Goal: Transaction & Acquisition: Purchase product/service

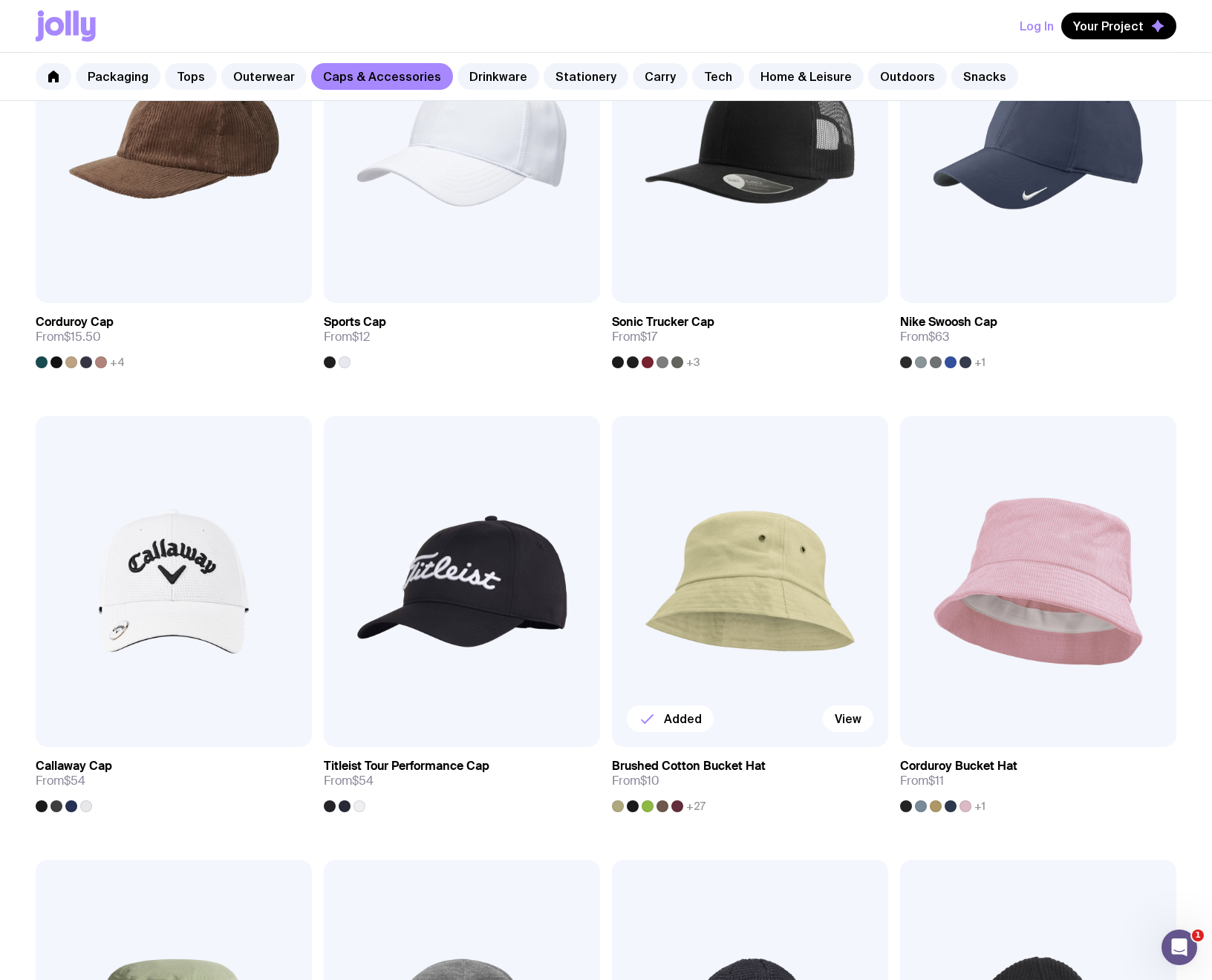
click at [730, 620] on img at bounding box center [750, 581] width 276 height 332
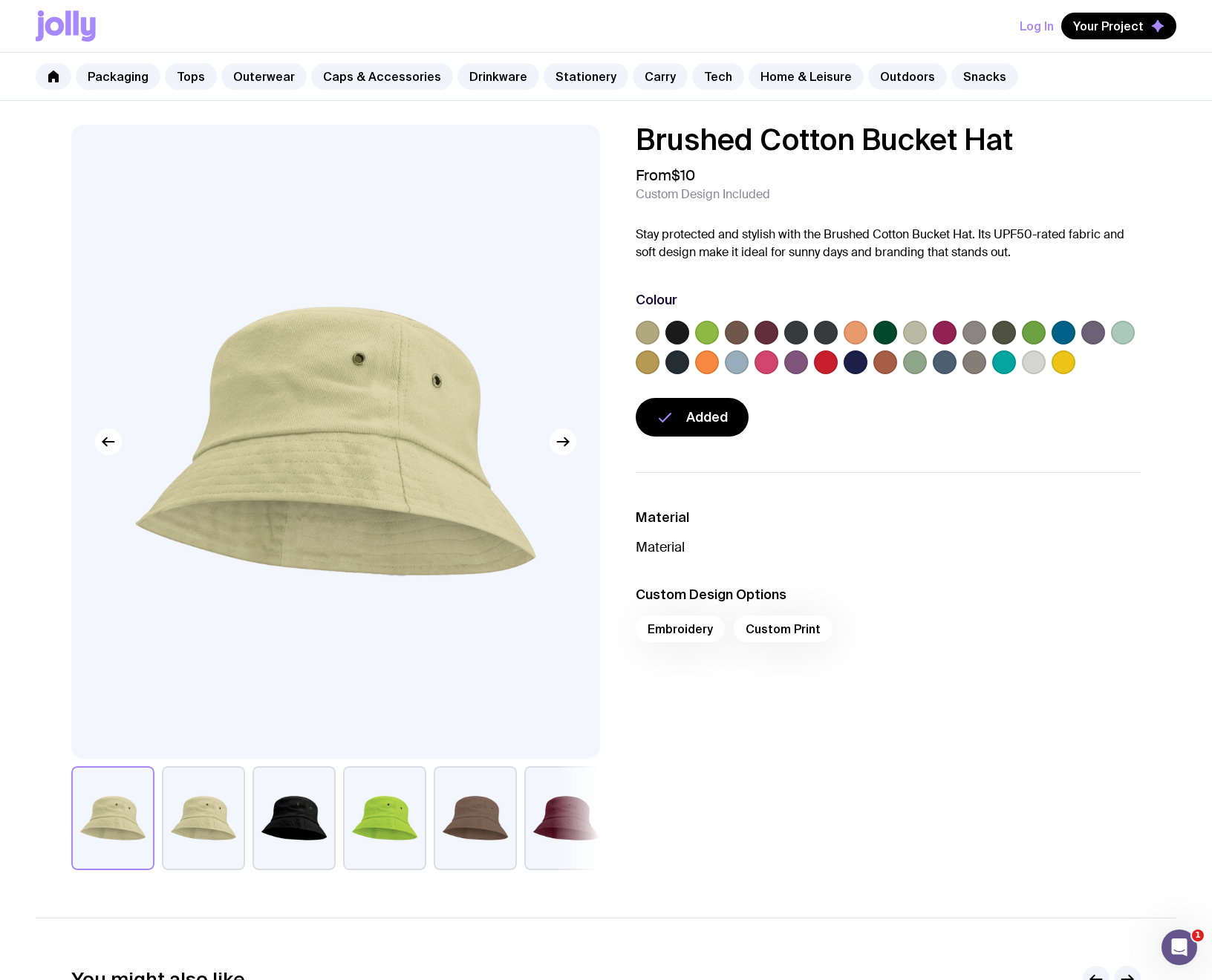
scroll to position [2, 0]
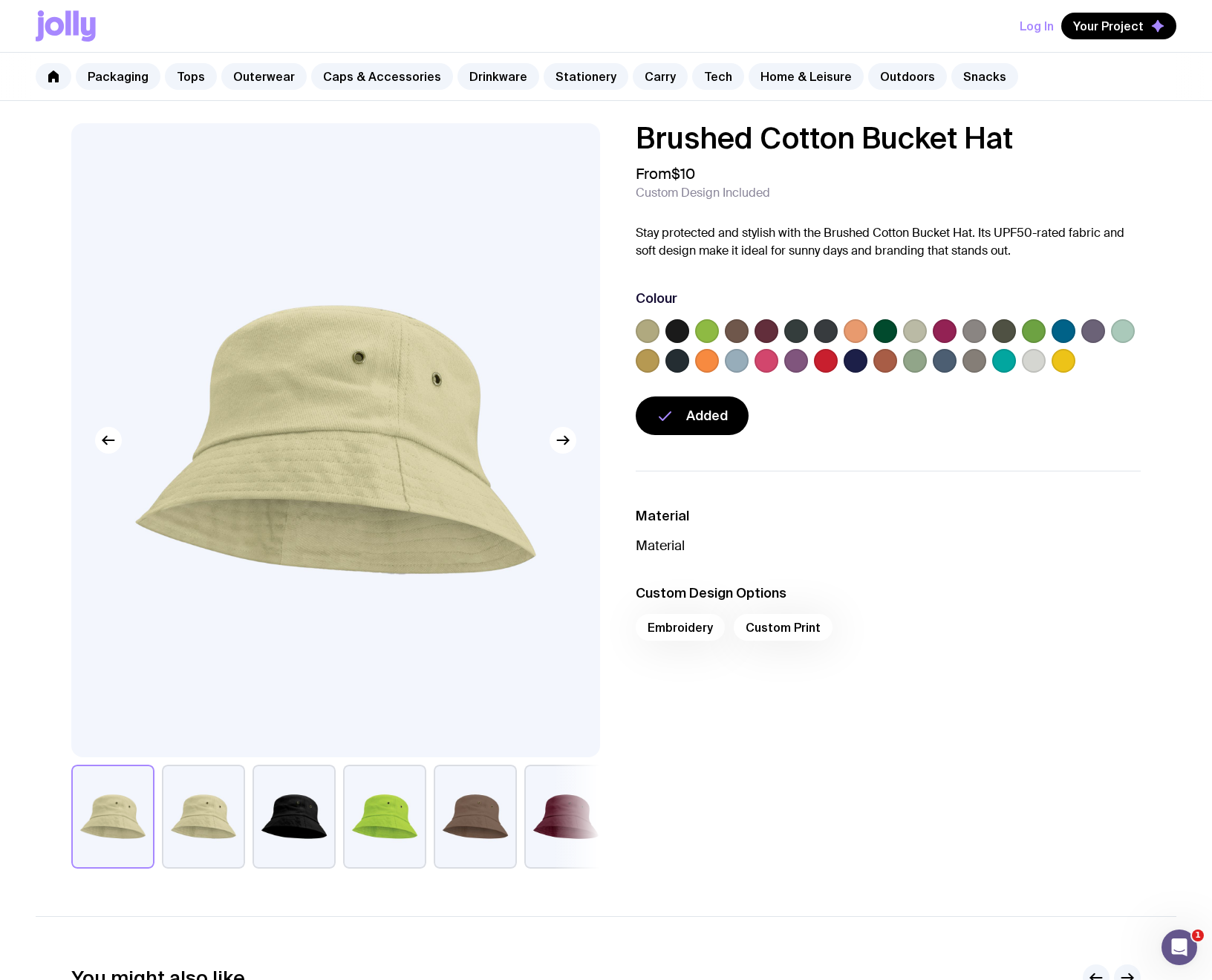
click at [771, 353] on label at bounding box center [766, 361] width 24 height 24
click at [0, 0] on input "radio" at bounding box center [0, 0] width 0 height 0
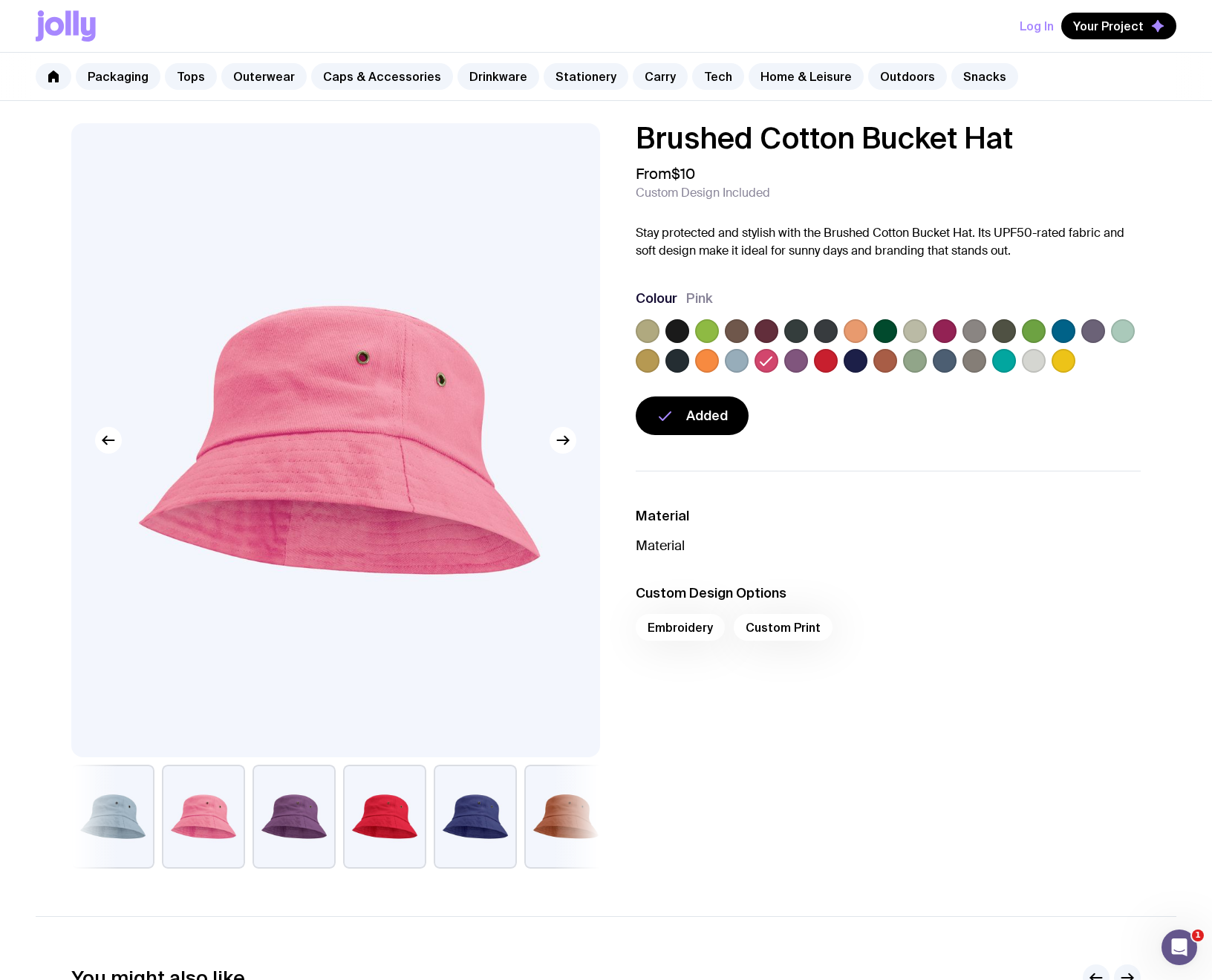
drag, startPoint x: 335, startPoint y: 484, endPoint x: 334, endPoint y: 525, distance: 41.0
click at [334, 525] on img at bounding box center [340, 440] width 529 height 635
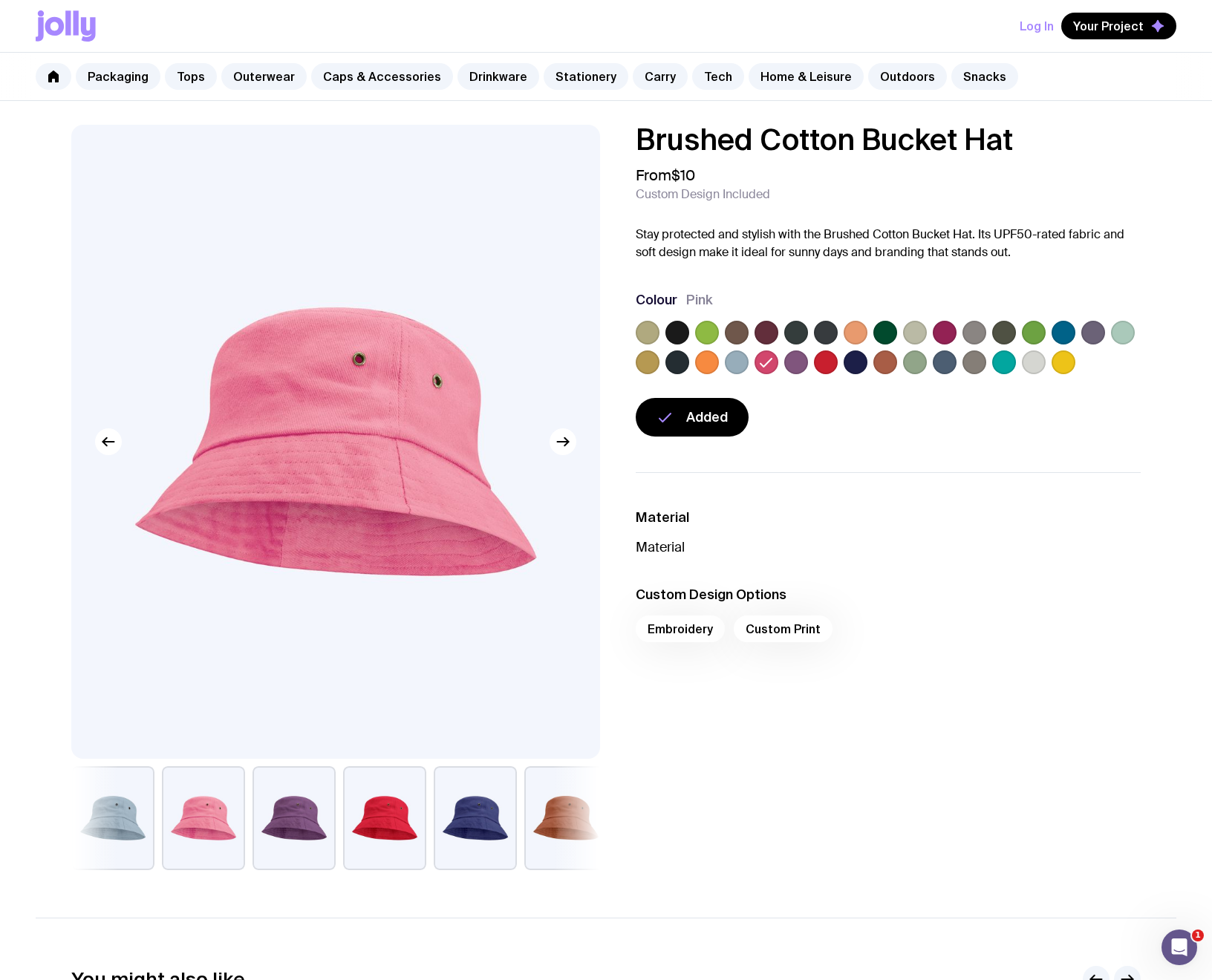
click at [1039, 359] on label at bounding box center [1033, 362] width 24 height 24
click at [0, 0] on input "radio" at bounding box center [0, 0] width 0 height 0
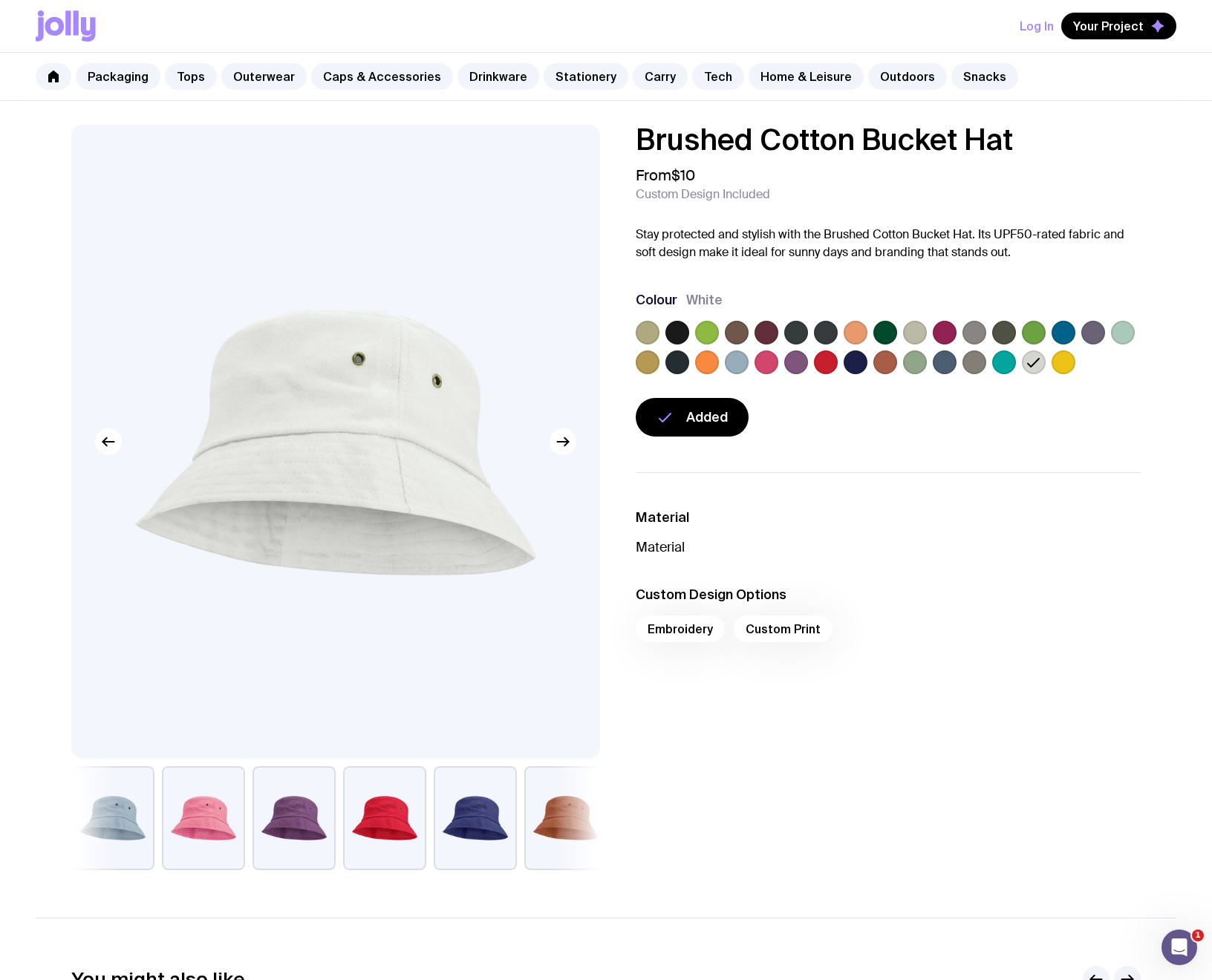
click at [705, 338] on label at bounding box center [707, 333] width 24 height 24
click at [0, 0] on input "radio" at bounding box center [0, 0] width 0 height 0
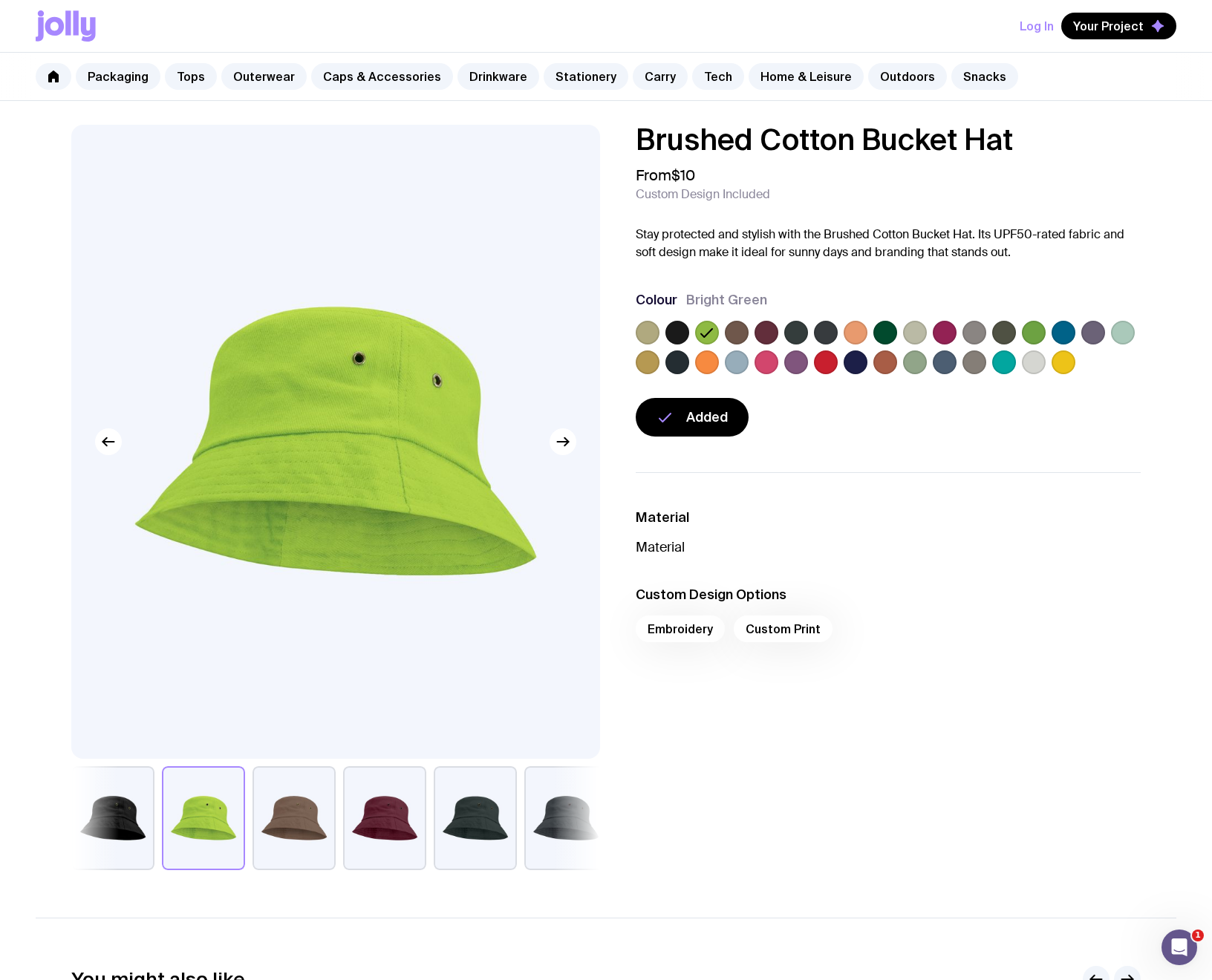
click at [740, 361] on label at bounding box center [736, 362] width 24 height 24
click at [0, 0] on input "radio" at bounding box center [0, 0] width 0 height 0
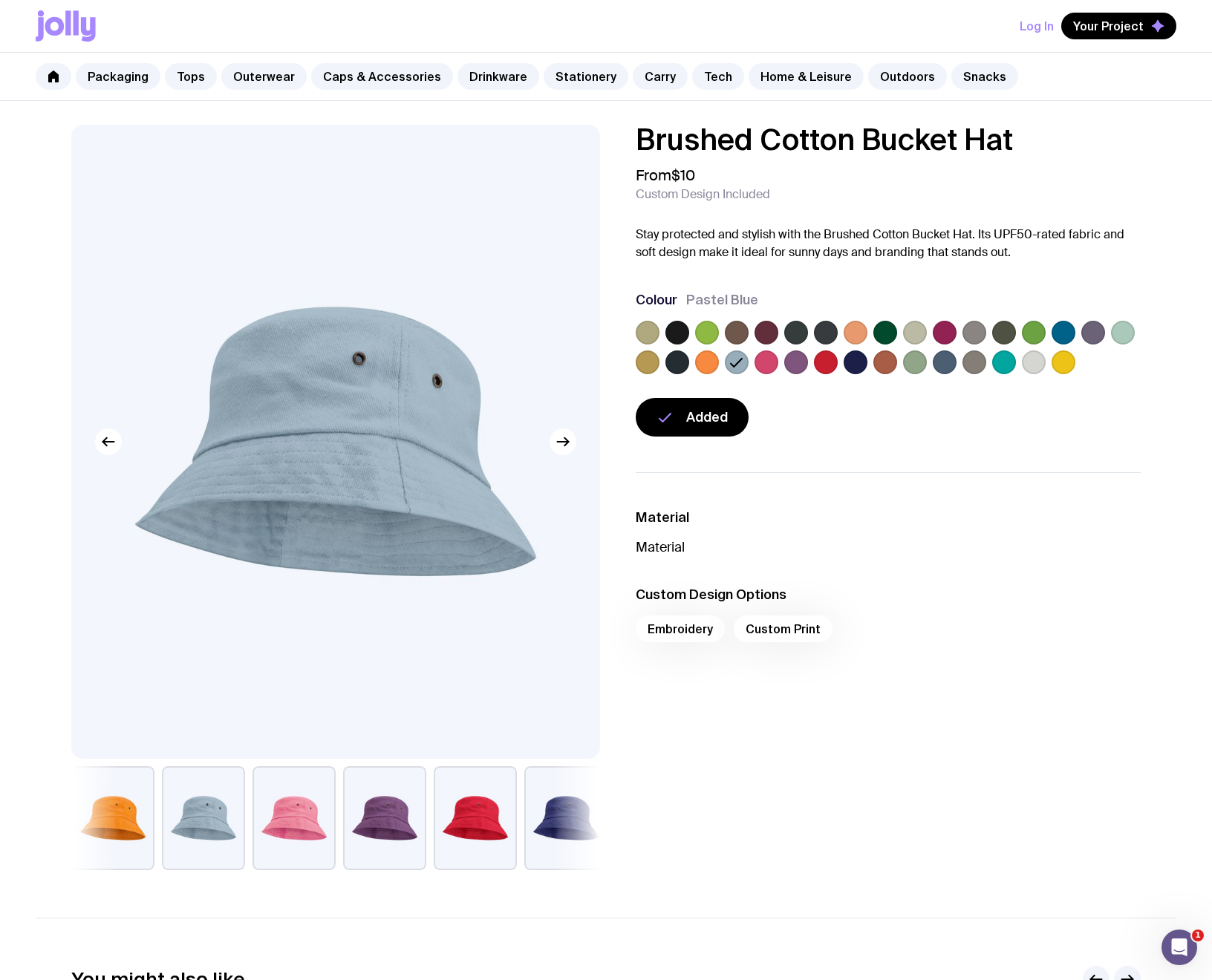
click at [1128, 332] on label at bounding box center [1123, 333] width 24 height 24
click at [0, 0] on input "radio" at bounding box center [0, 0] width 0 height 0
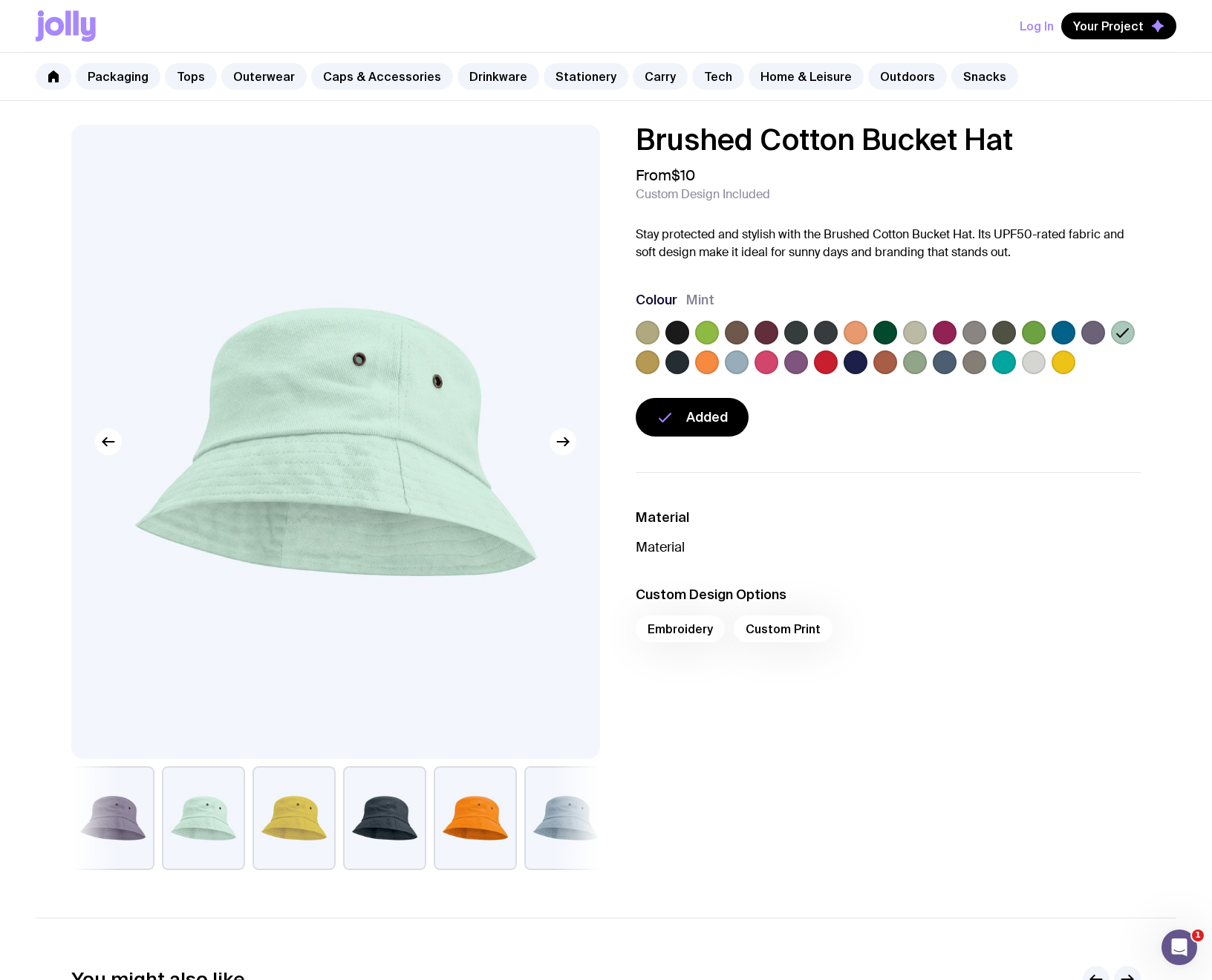
click at [855, 355] on label at bounding box center [856, 362] width 24 height 24
click at [0, 0] on input "radio" at bounding box center [0, 0] width 0 height 0
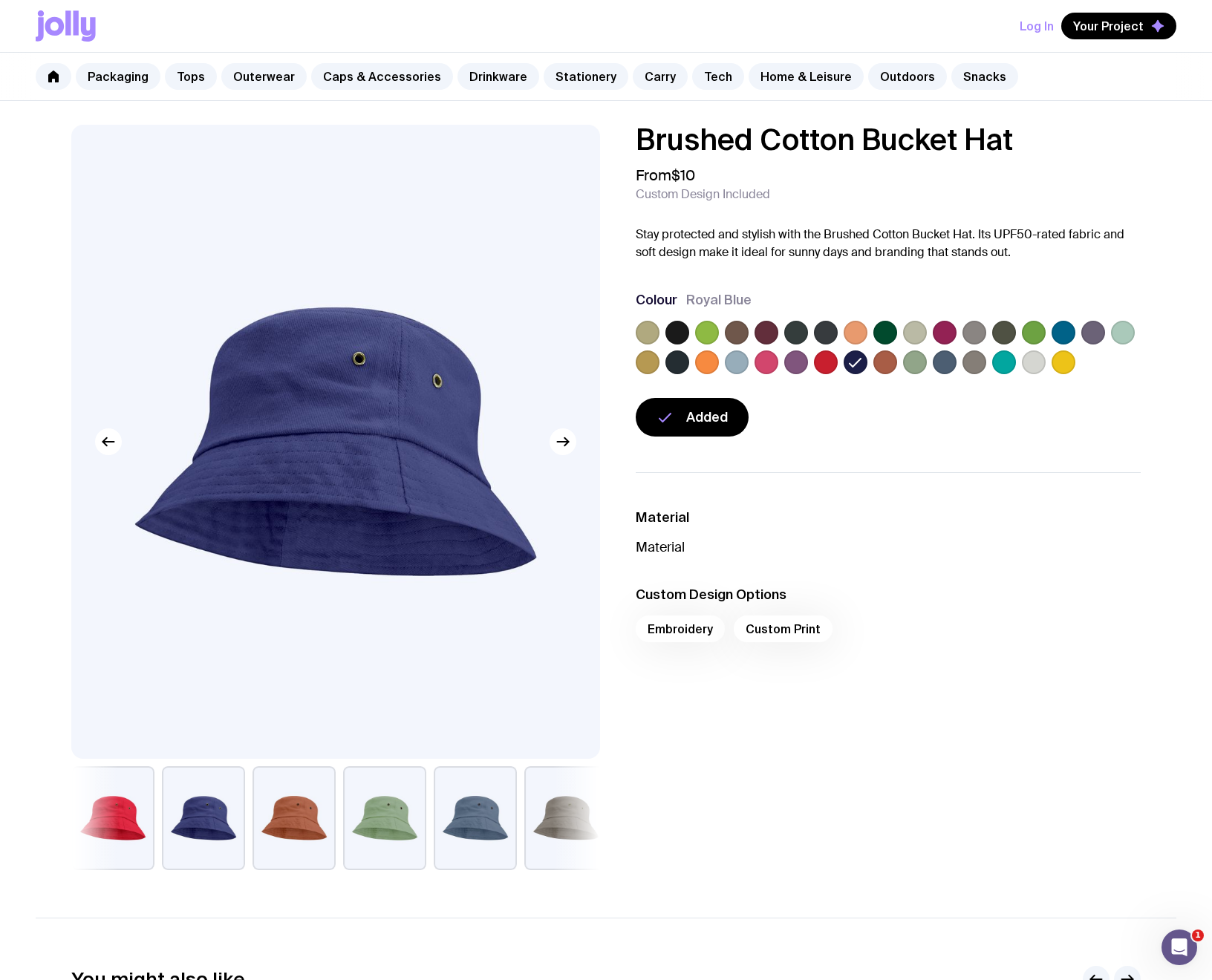
click at [1062, 336] on label at bounding box center [1063, 333] width 24 height 24
click at [0, 0] on input "radio" at bounding box center [0, 0] width 0 height 0
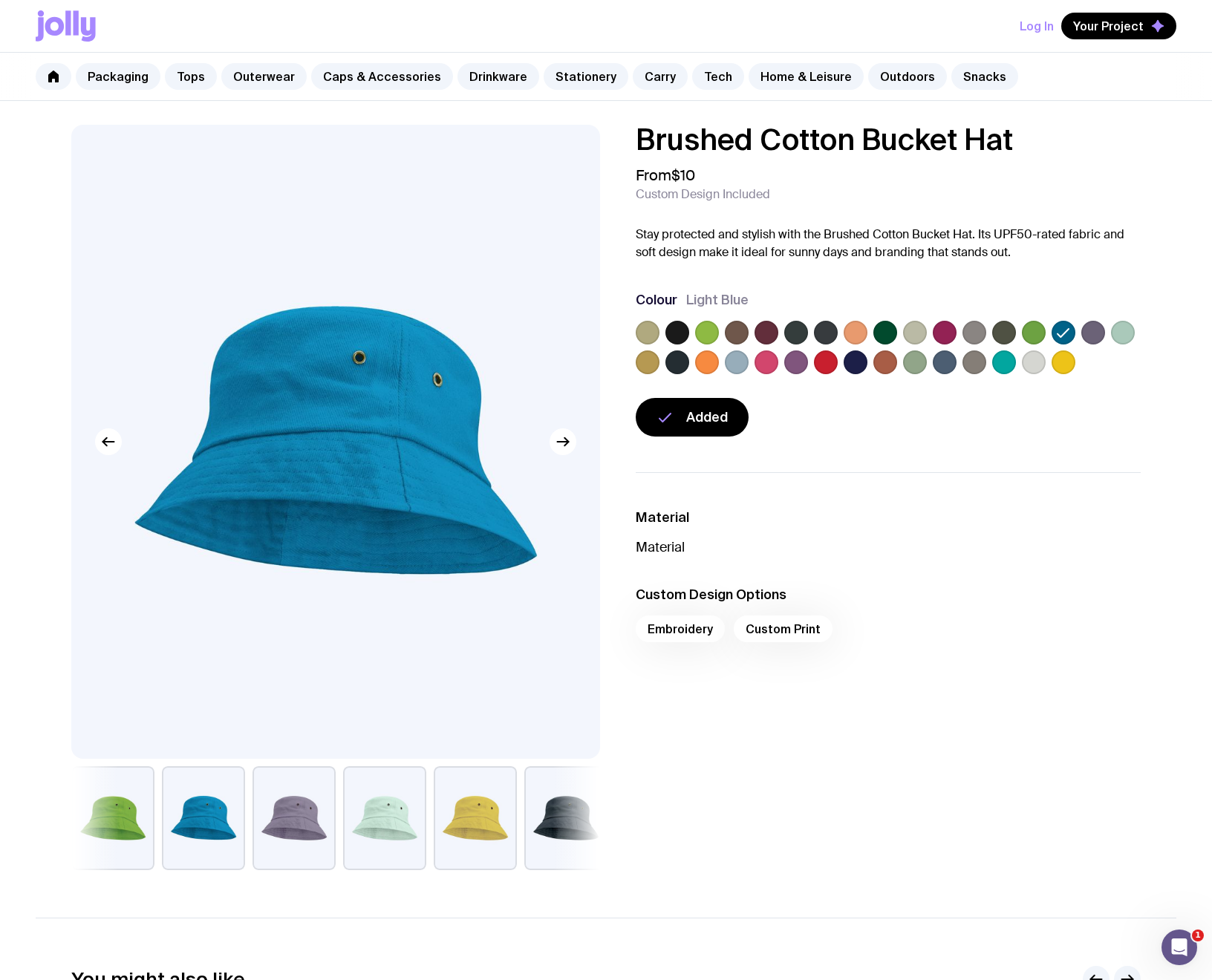
click at [678, 361] on label at bounding box center [677, 362] width 24 height 24
click at [0, 0] on input "radio" at bounding box center [0, 0] width 0 height 0
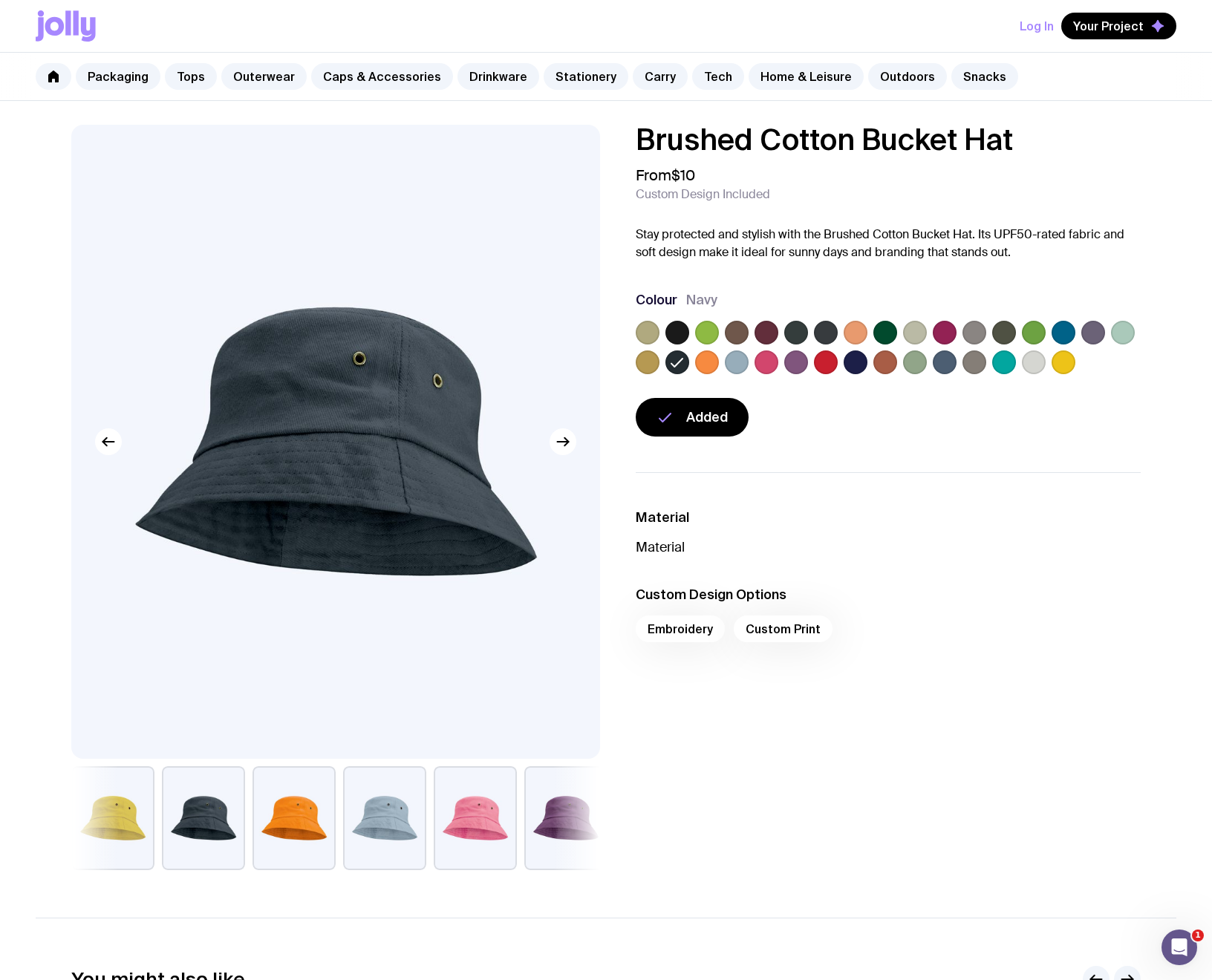
click at [676, 341] on label at bounding box center [677, 333] width 24 height 24
click at [0, 0] on input "radio" at bounding box center [0, 0] width 0 height 0
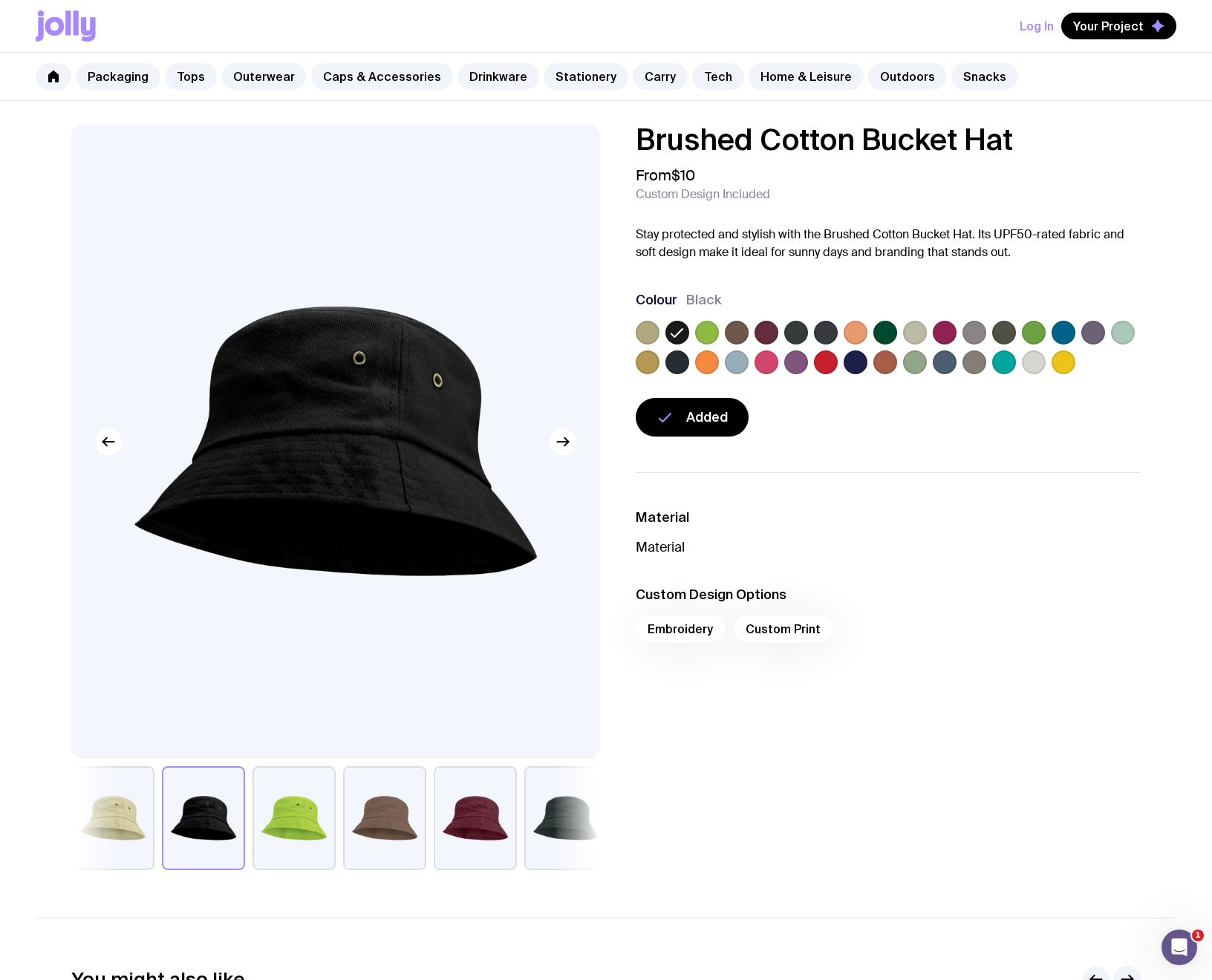
click at [823, 330] on label at bounding box center [826, 333] width 24 height 24
click at [0, 0] on input "radio" at bounding box center [0, 0] width 0 height 0
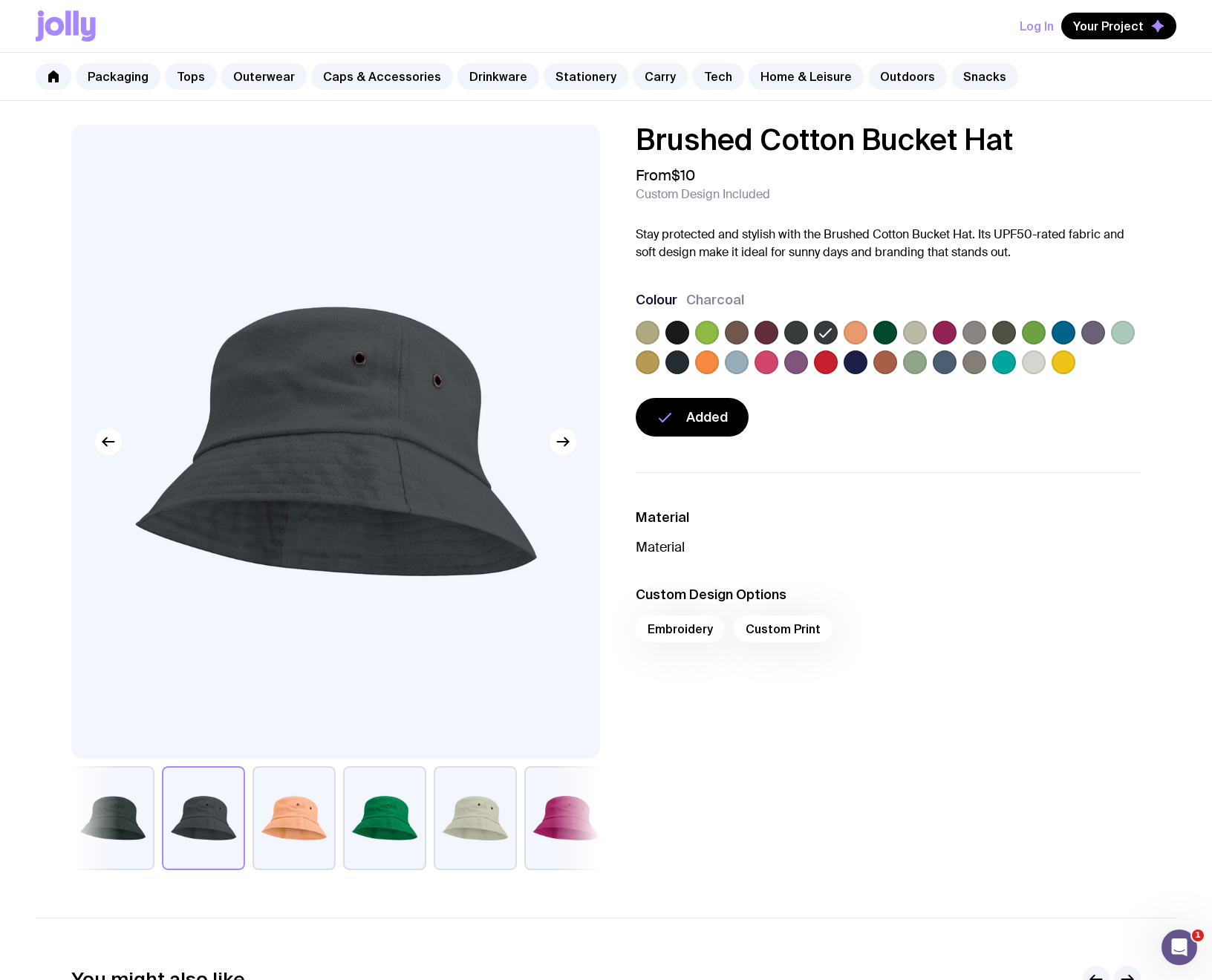
click at [802, 331] on label at bounding box center [796, 333] width 24 height 24
click at [0, 0] on input "radio" at bounding box center [0, 0] width 0 height 0
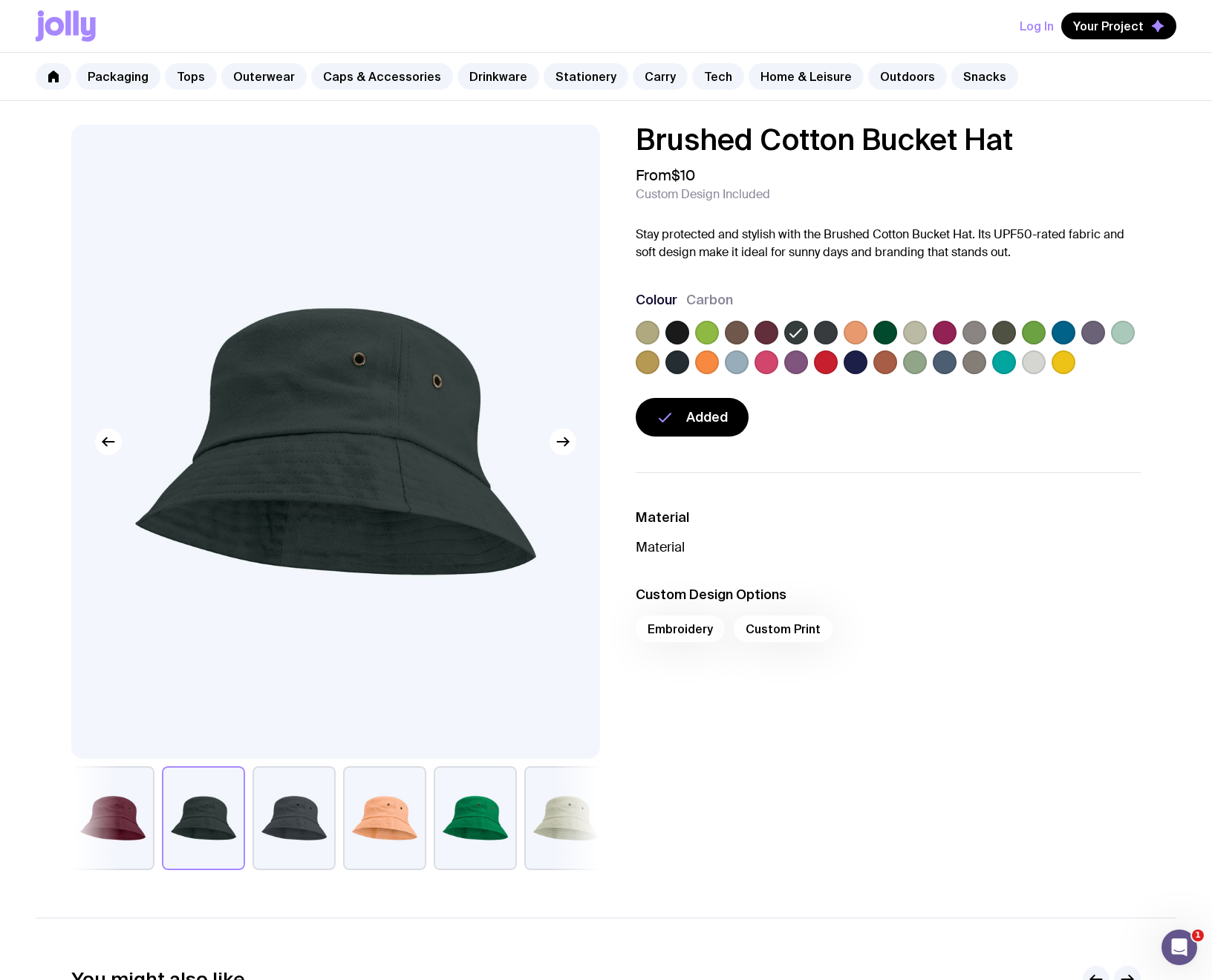
click at [857, 364] on label at bounding box center [856, 362] width 24 height 24
click at [0, 0] on input "radio" at bounding box center [0, 0] width 0 height 0
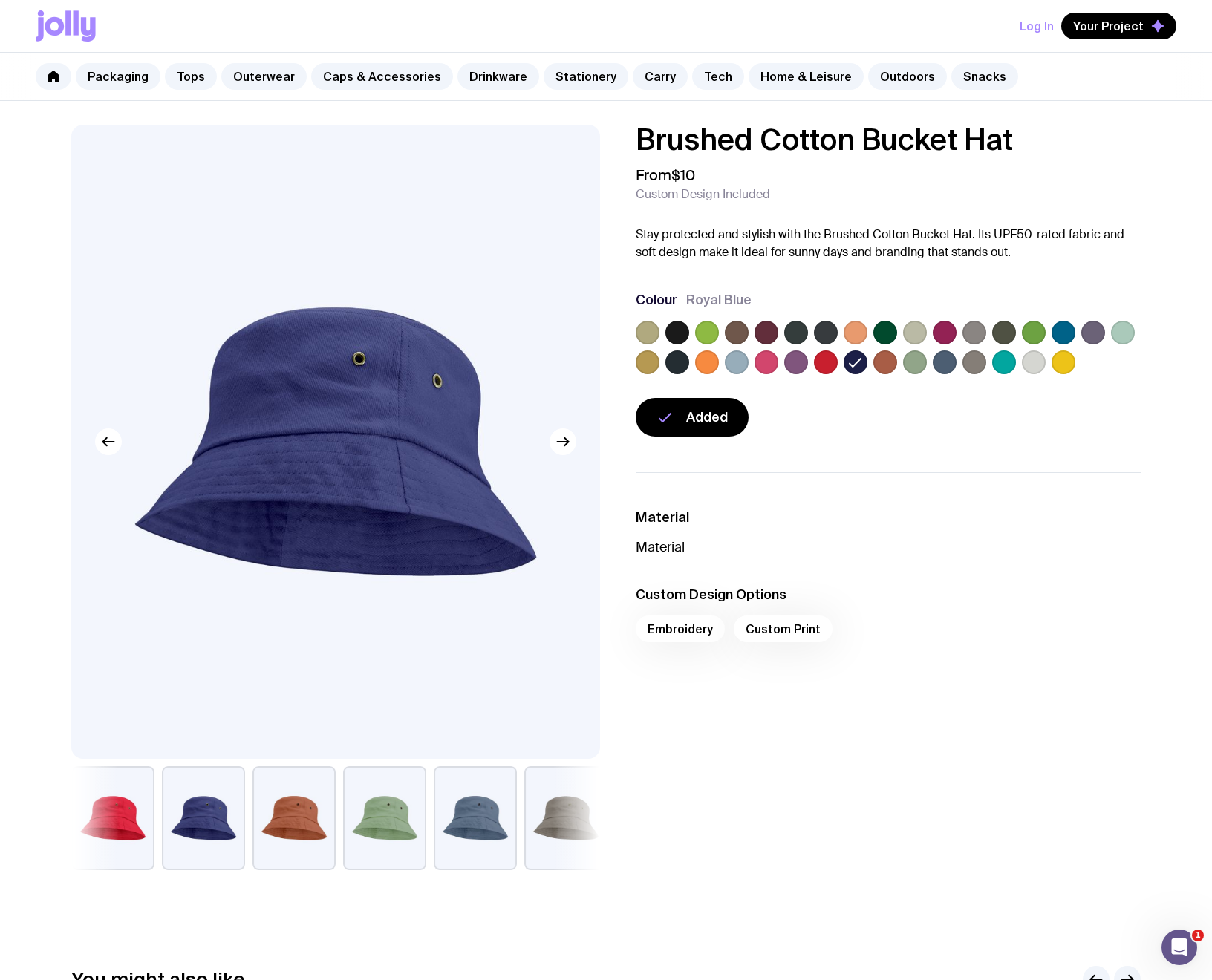
click at [946, 359] on label at bounding box center [945, 362] width 24 height 24
click at [0, 0] on input "radio" at bounding box center [0, 0] width 0 height 0
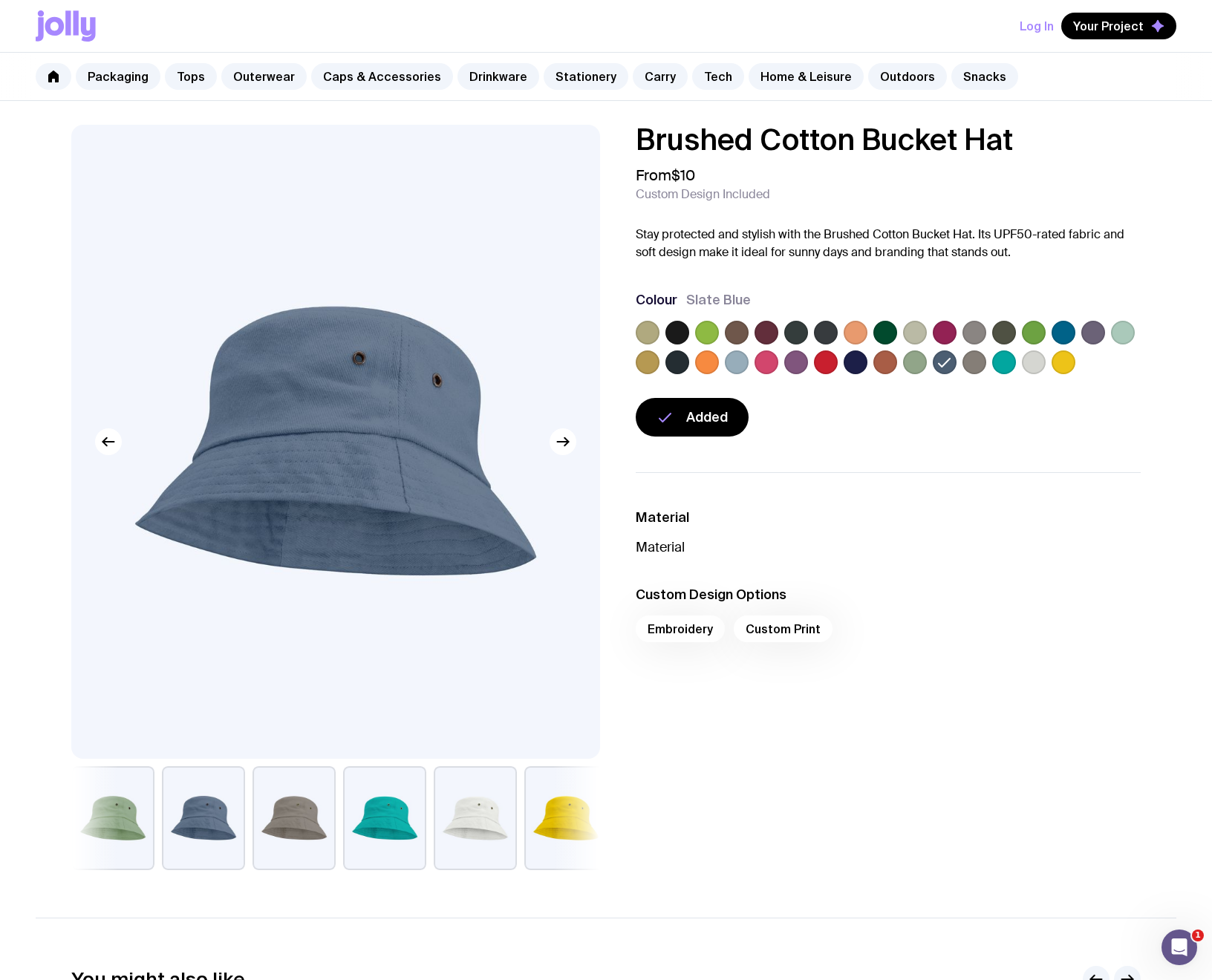
click at [686, 357] on label at bounding box center [677, 362] width 24 height 24
click at [0, 0] on input "radio" at bounding box center [0, 0] width 0 height 0
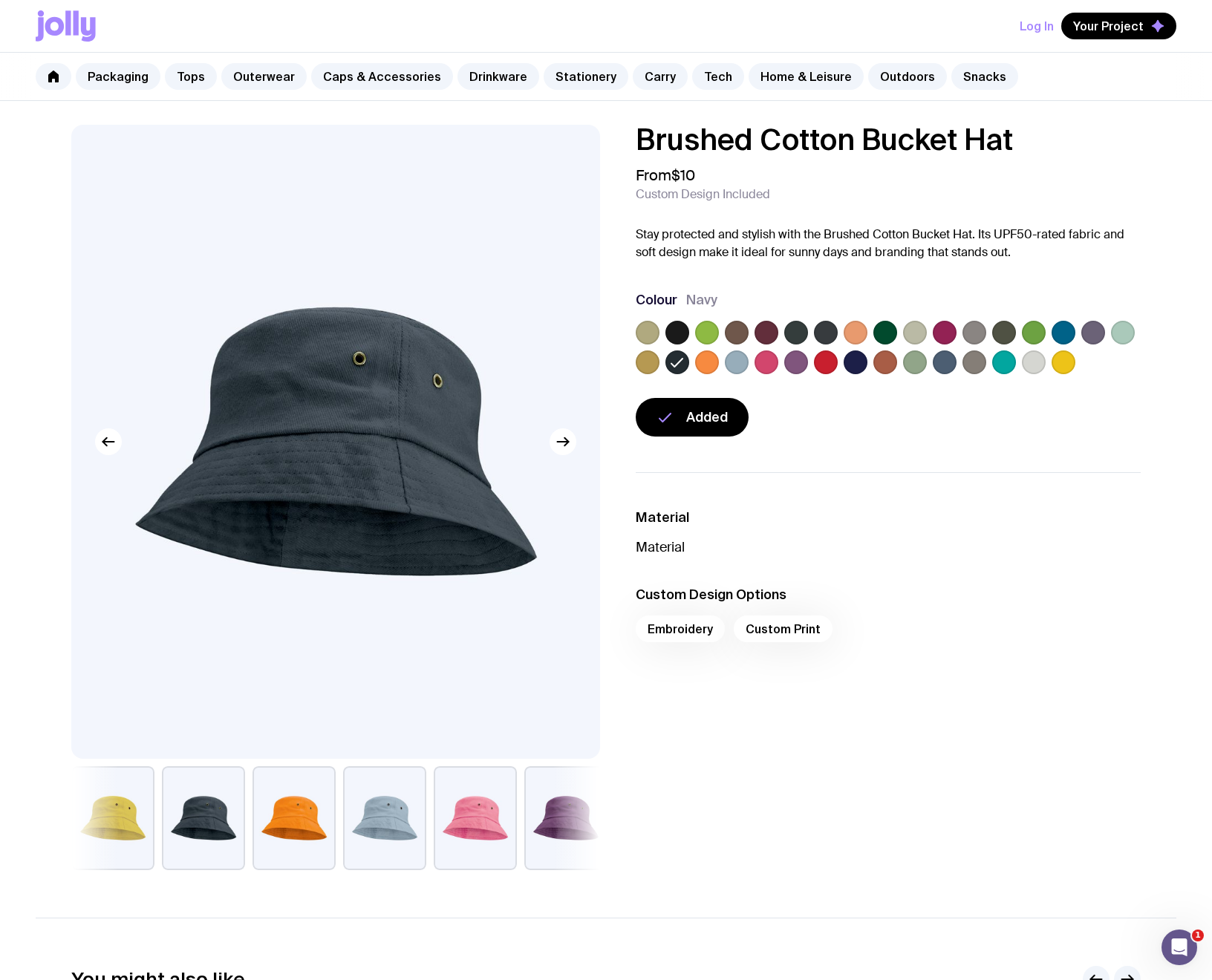
click at [138, 806] on button "button" at bounding box center [113, 818] width 83 height 104
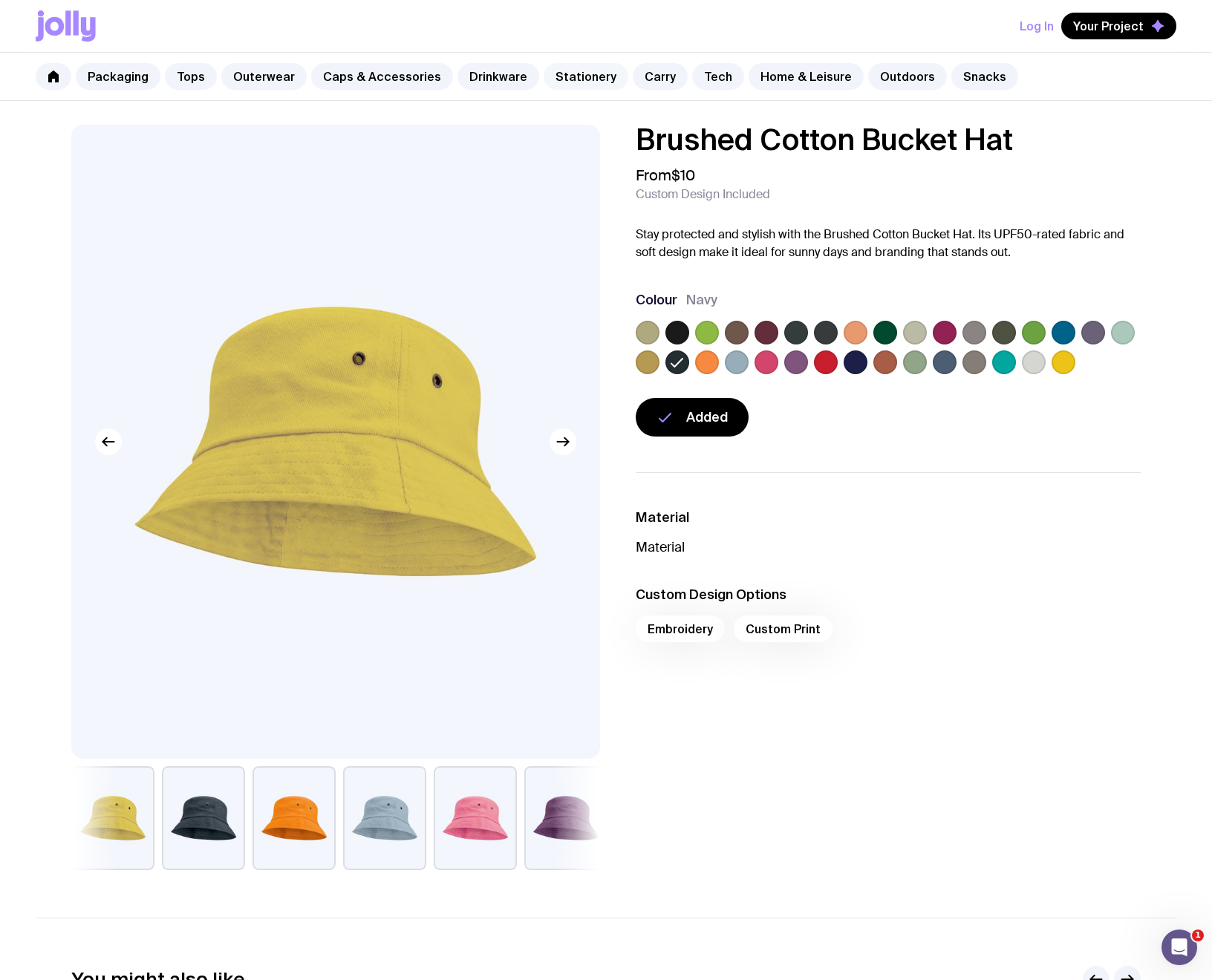
click at [579, 79] on link "Stationery" at bounding box center [586, 76] width 85 height 27
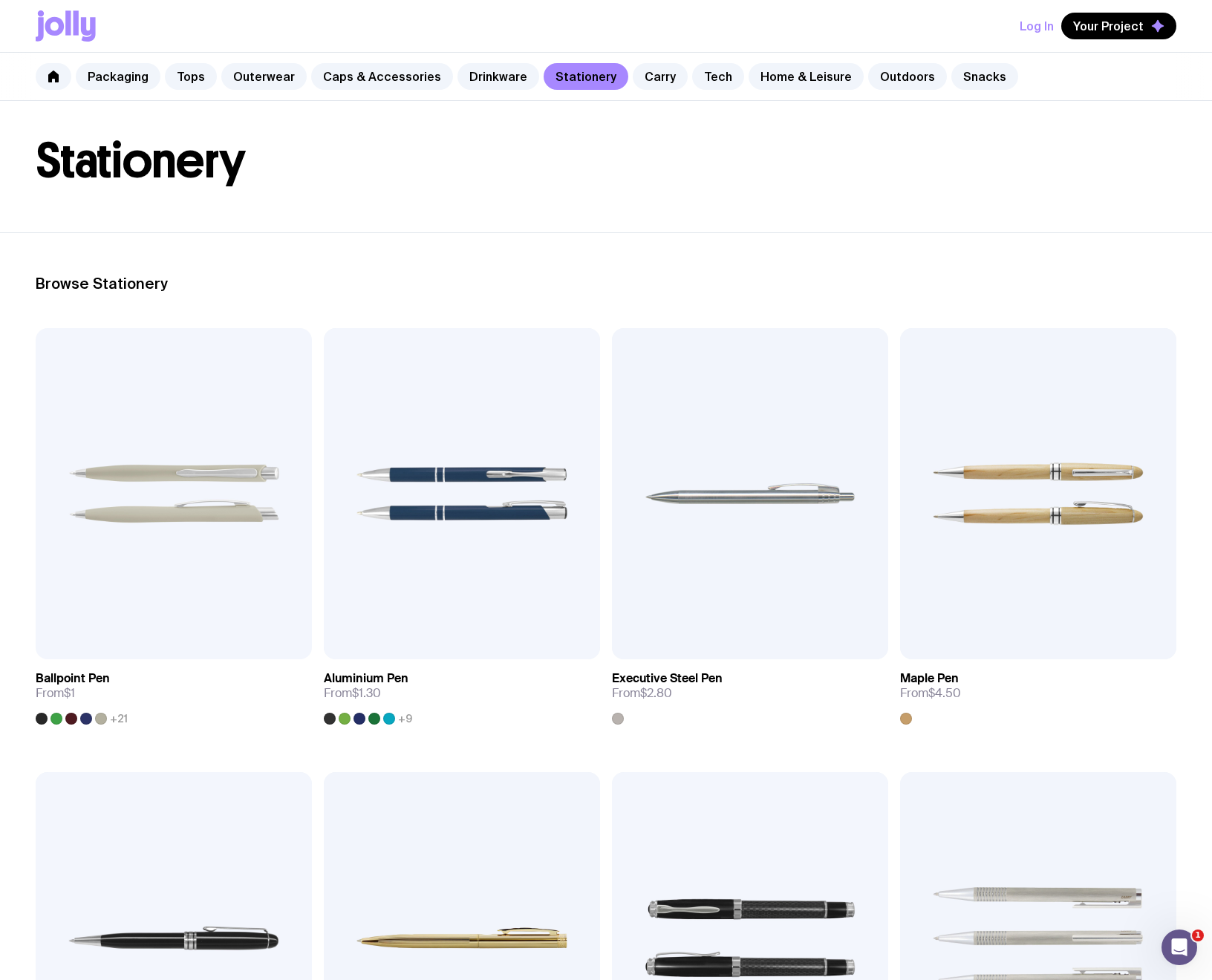
scroll to position [22, 0]
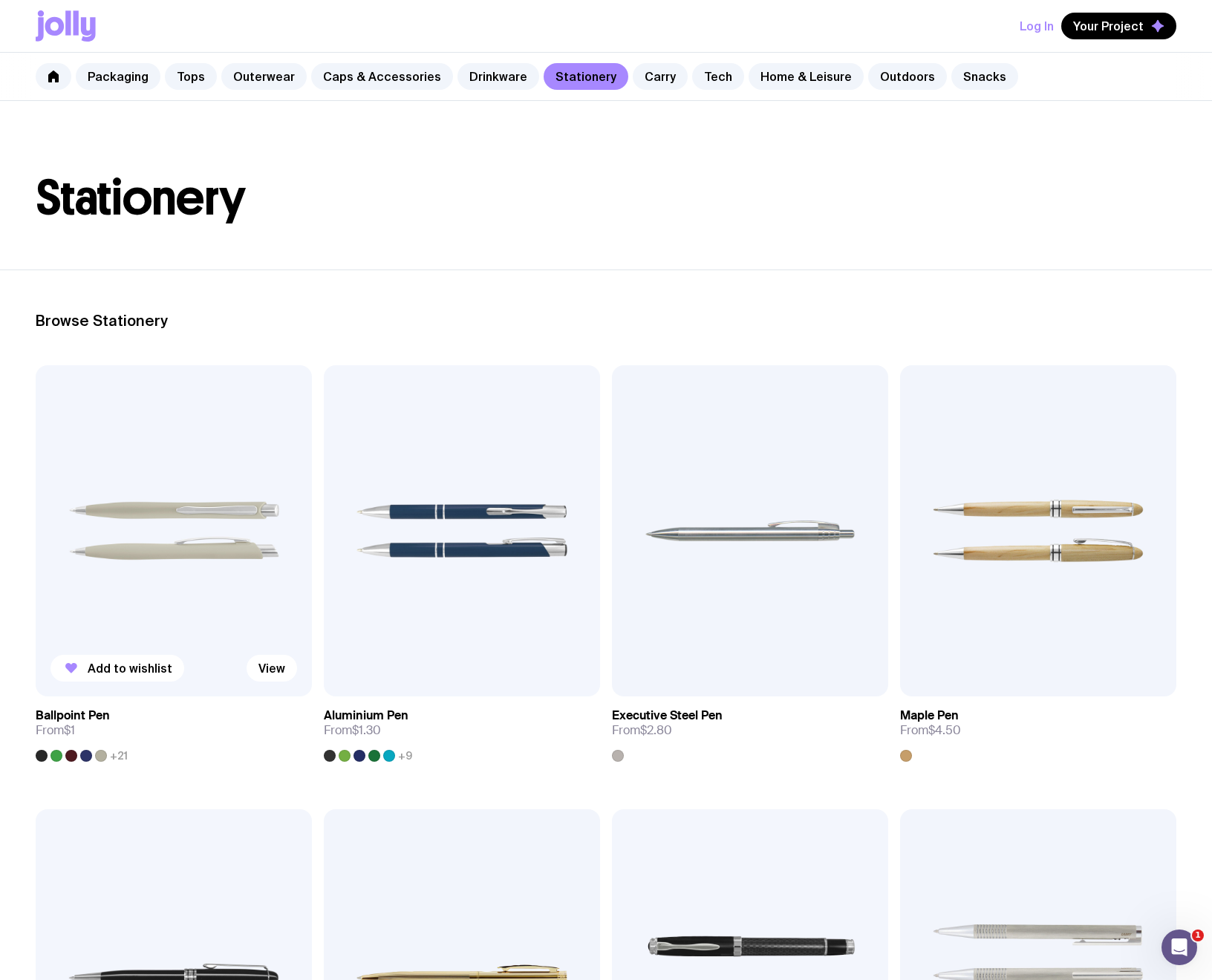
click at [214, 651] on img at bounding box center [174, 531] width 276 height 332
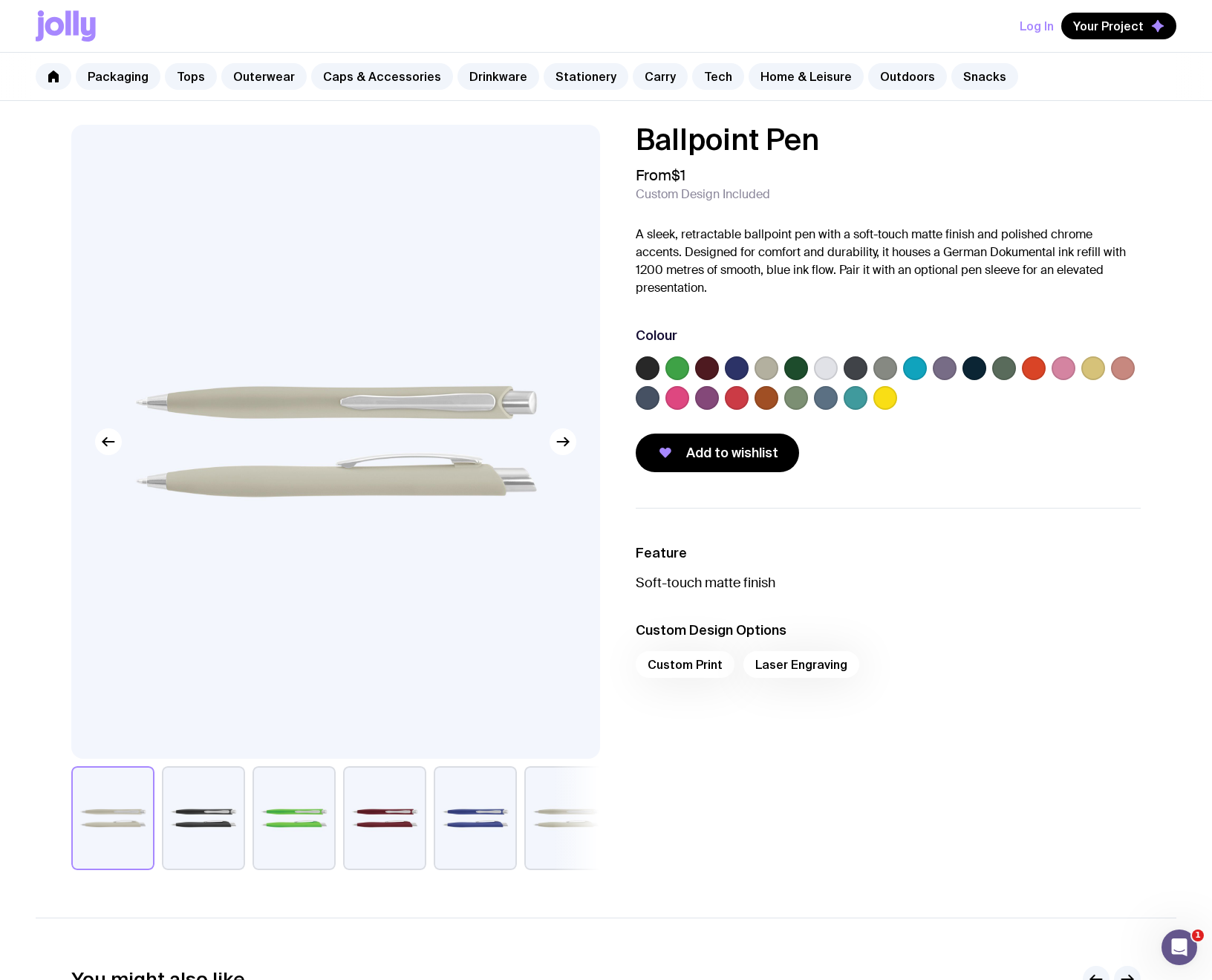
click at [676, 401] on label at bounding box center [677, 398] width 24 height 24
click at [0, 0] on input "radio" at bounding box center [0, 0] width 0 height 0
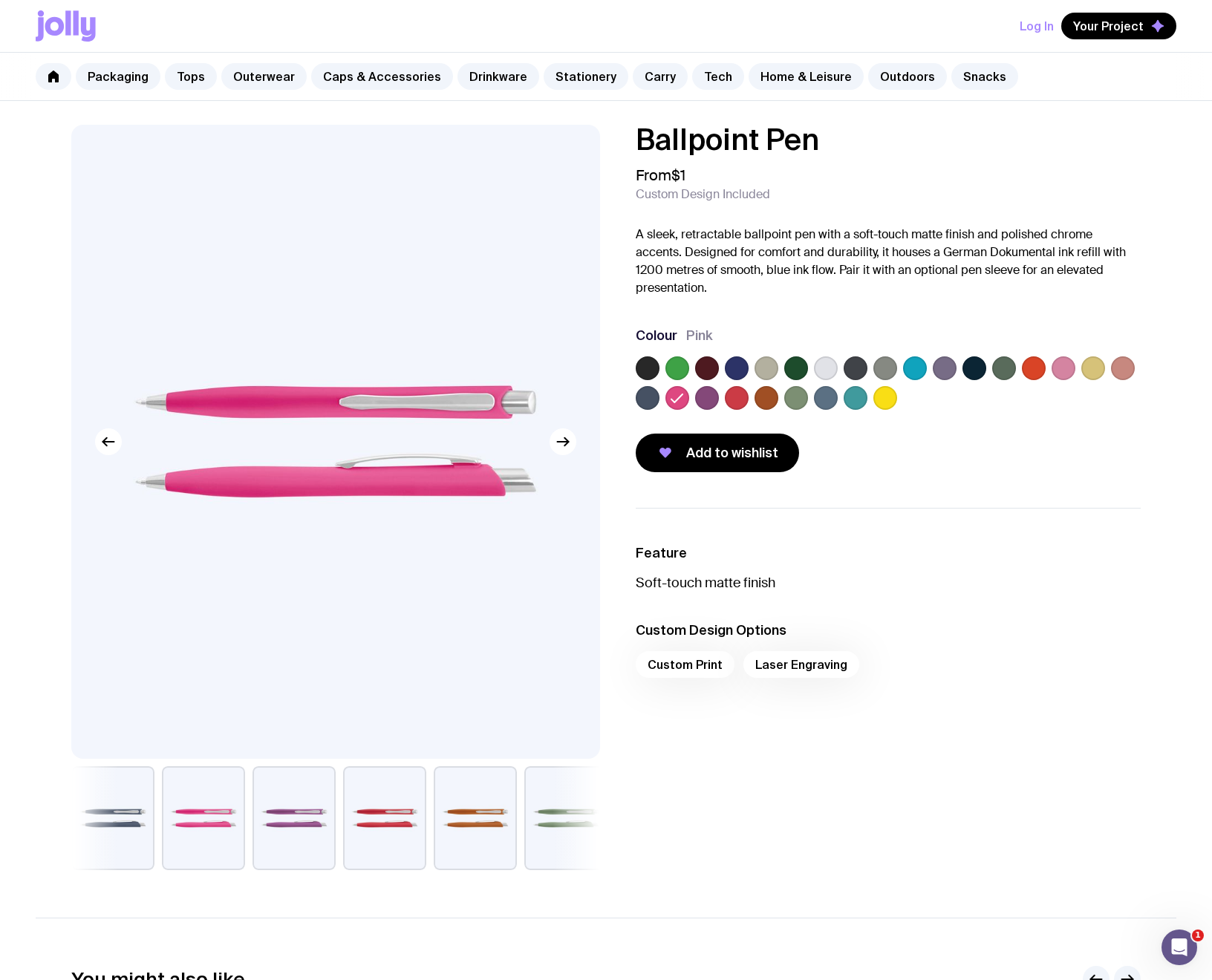
click at [708, 398] on label at bounding box center [707, 398] width 24 height 24
click at [0, 0] on input "radio" at bounding box center [0, 0] width 0 height 0
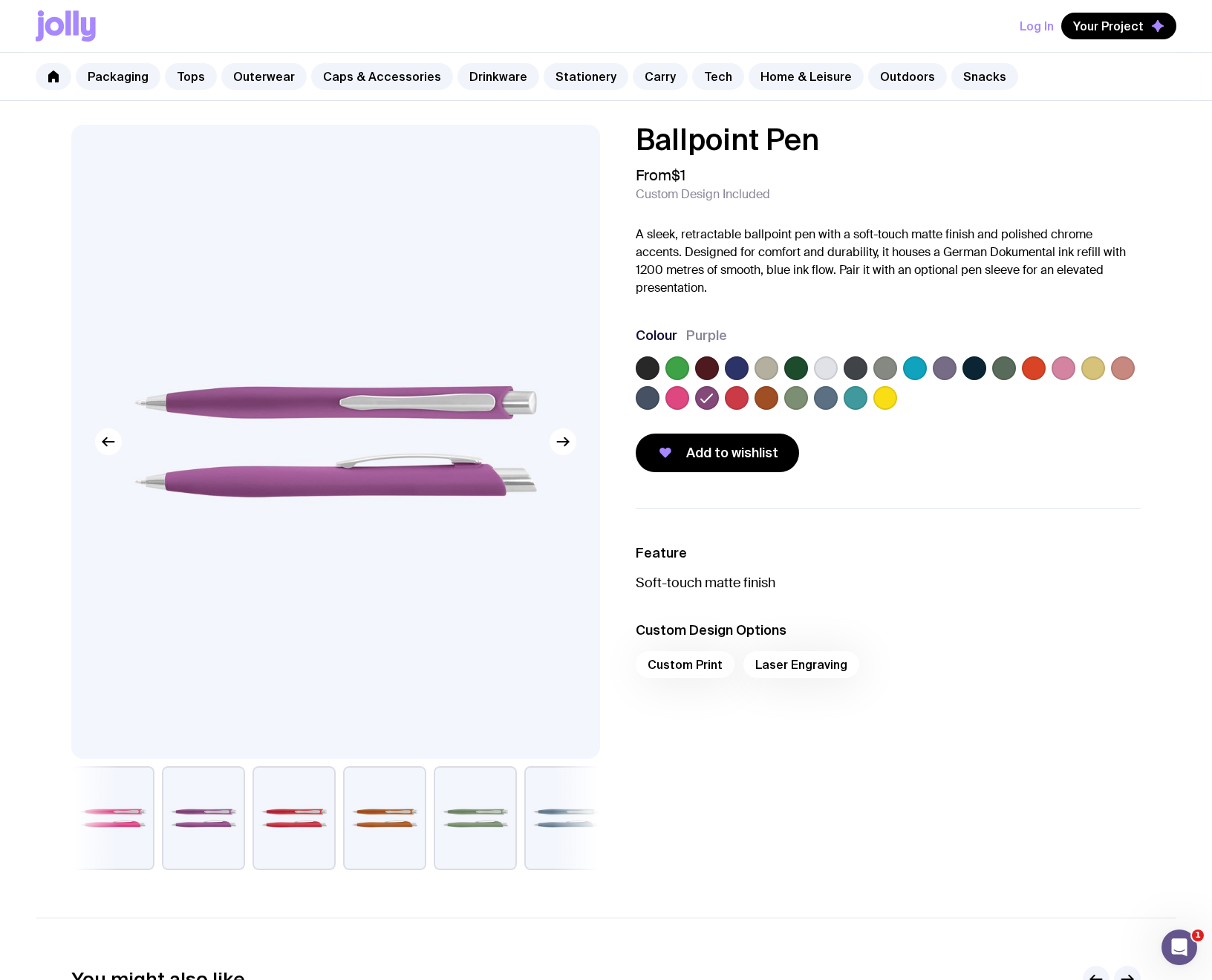
click at [922, 367] on label at bounding box center [915, 368] width 24 height 24
click at [0, 0] on input "radio" at bounding box center [0, 0] width 0 height 0
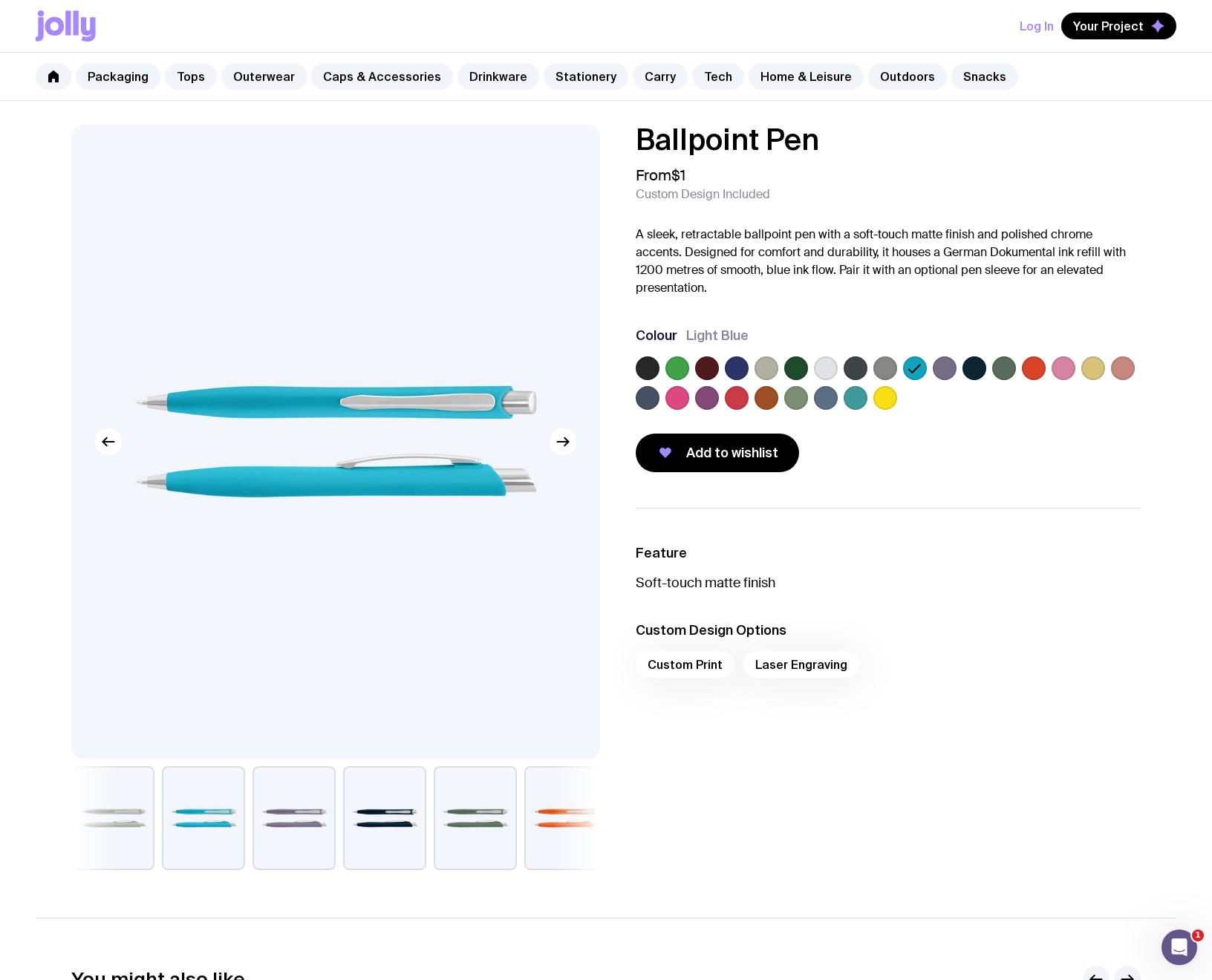
click at [852, 401] on label at bounding box center [856, 398] width 24 height 24
click at [0, 0] on input "radio" at bounding box center [0, 0] width 0 height 0
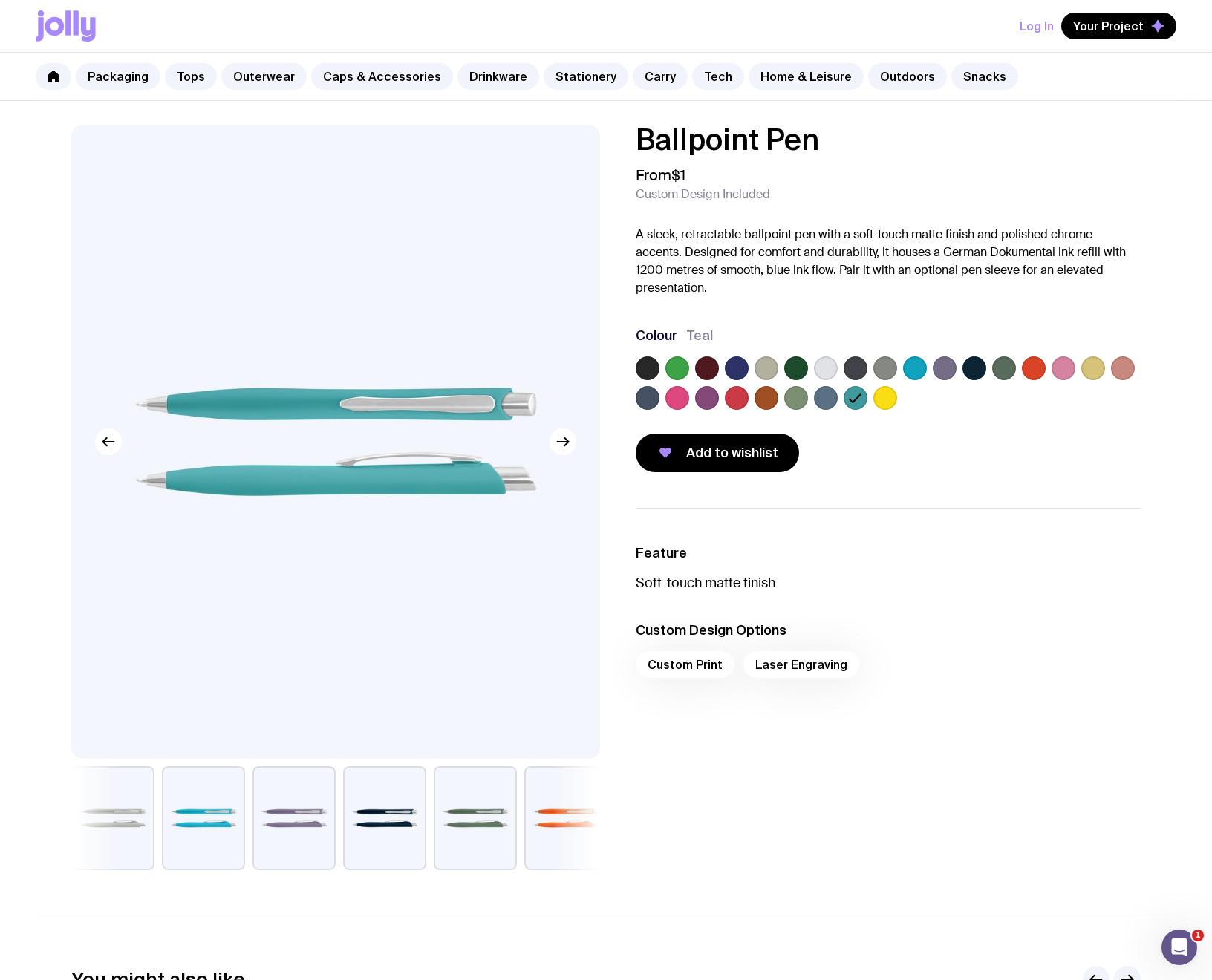
click at [735, 398] on label at bounding box center [736, 398] width 24 height 24
click at [0, 0] on input "radio" at bounding box center [0, 0] width 0 height 0
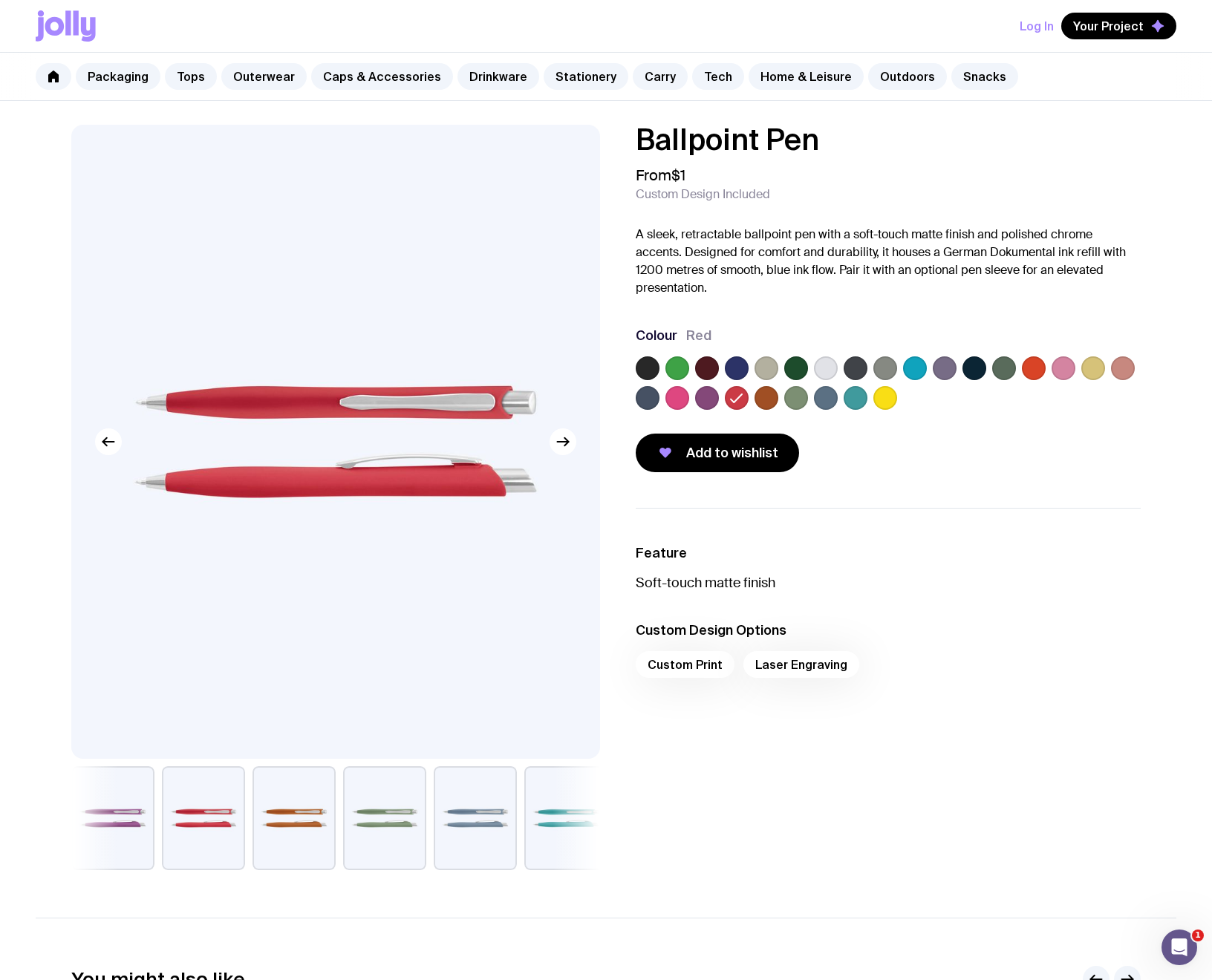
click at [1032, 368] on label at bounding box center [1033, 368] width 24 height 24
click at [0, 0] on input "radio" at bounding box center [0, 0] width 0 height 0
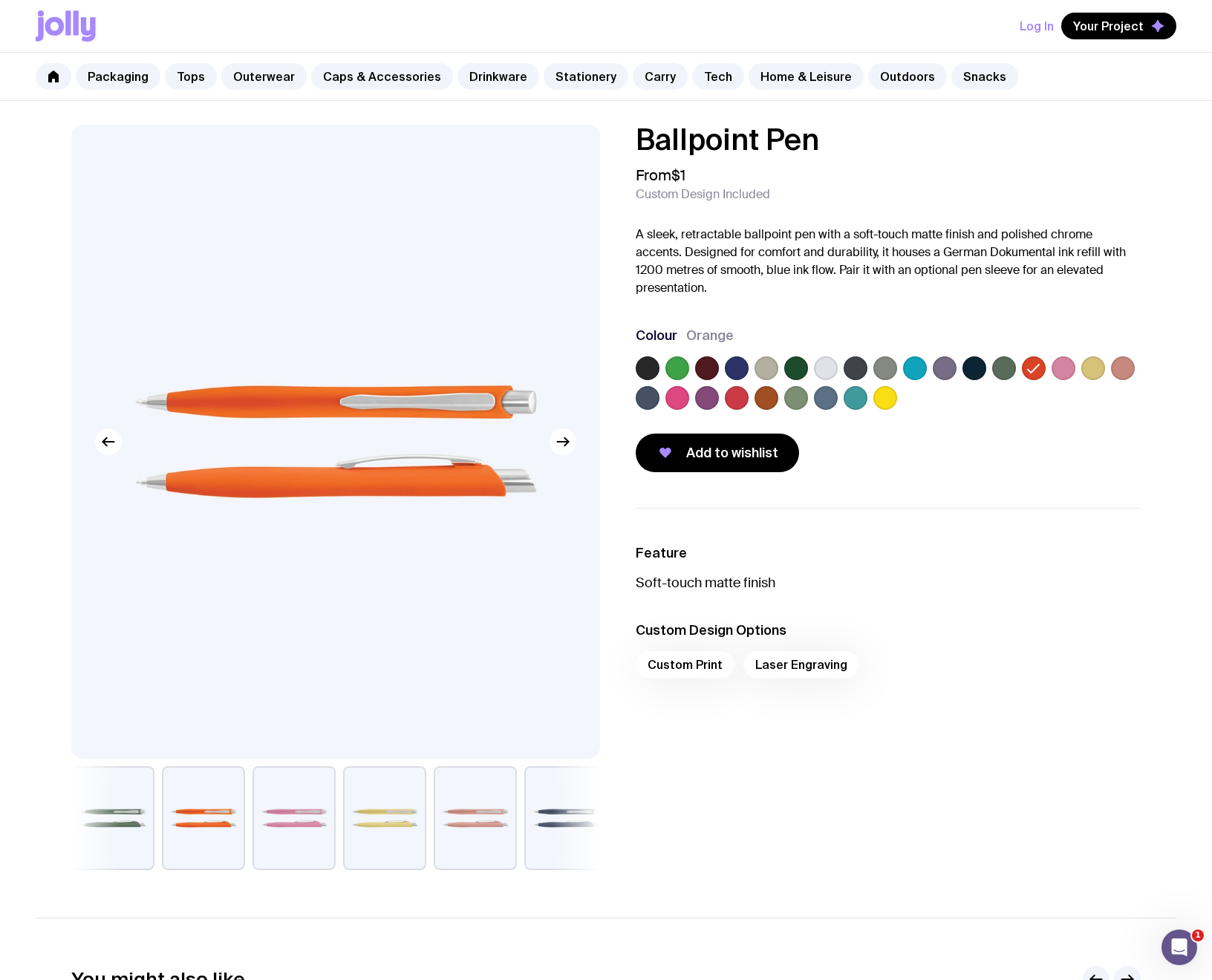
click at [890, 402] on label at bounding box center [885, 398] width 24 height 24
click at [0, 0] on input "radio" at bounding box center [0, 0] width 0 height 0
